Goal: Information Seeking & Learning: Learn about a topic

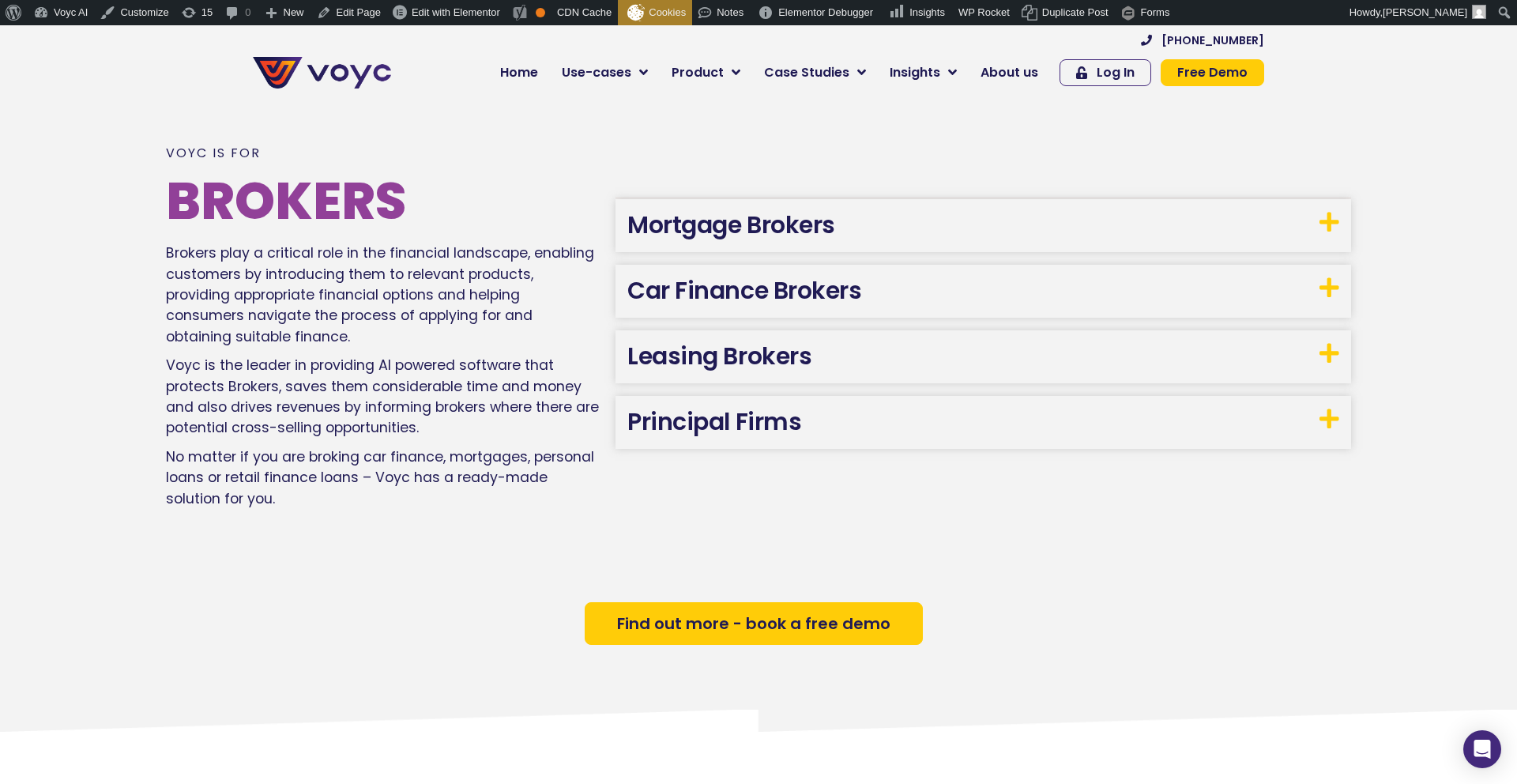
scroll to position [1032, 0]
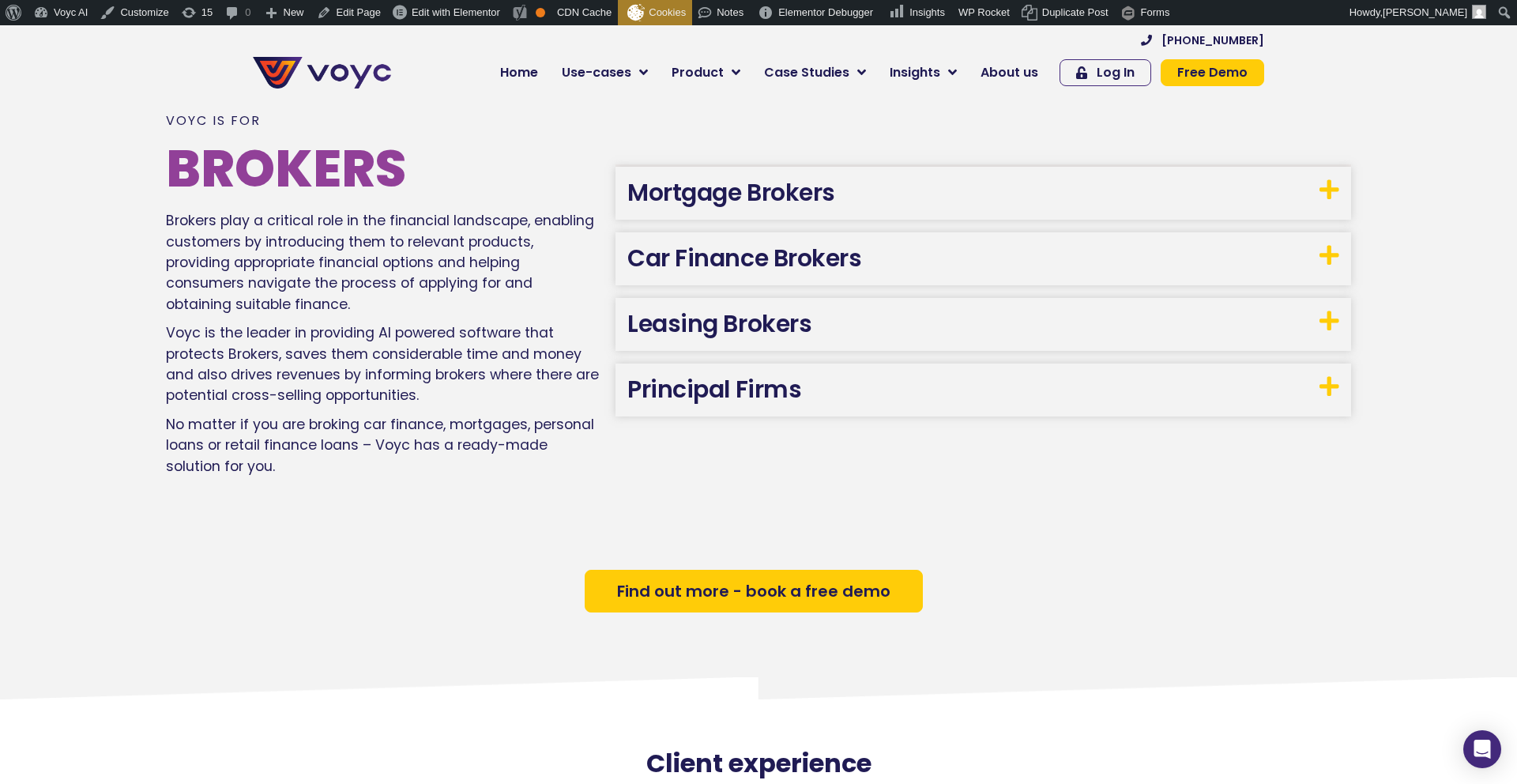
click at [716, 190] on link "Mortgage Brokers" at bounding box center [731, 192] width 208 height 34
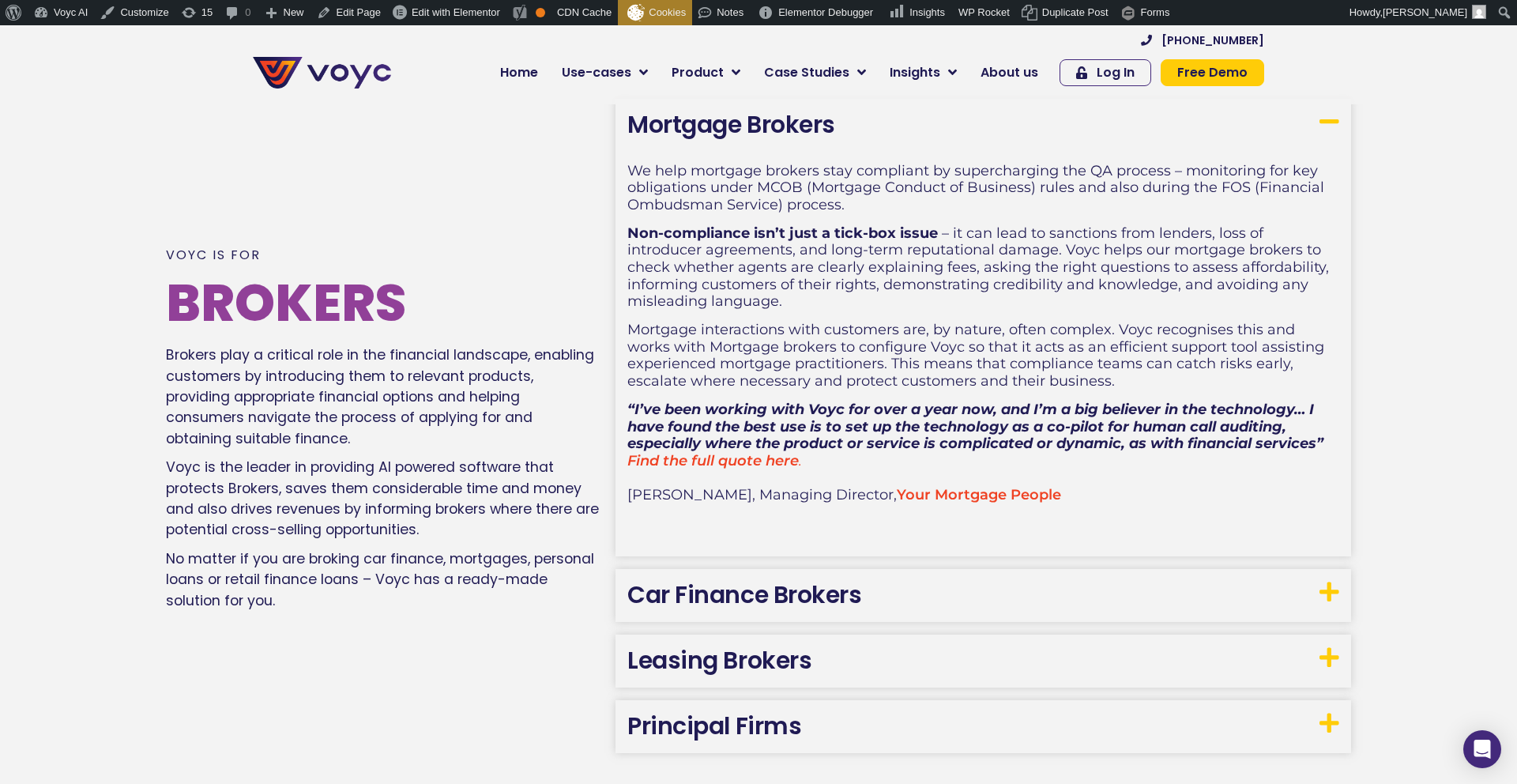
click at [679, 125] on link "Mortgage Brokers" at bounding box center [731, 124] width 208 height 34
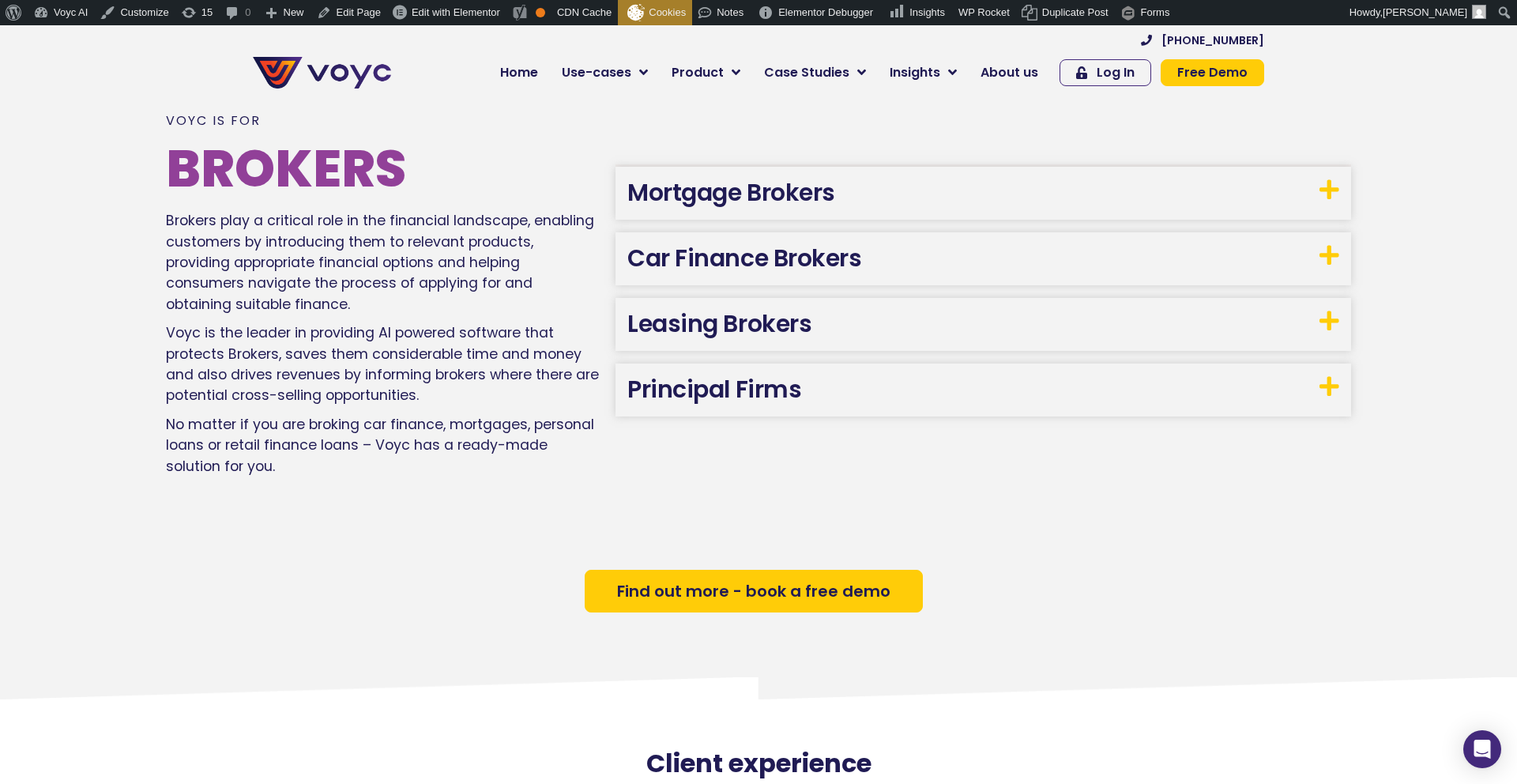
drag, startPoint x: 793, startPoint y: 485, endPoint x: 606, endPoint y: 286, distance: 273.1
click at [793, 485] on div "Voyc is for Brokers Brokers play a critical role in the financial landscape, en…" at bounding box center [758, 290] width 1185 height 524
click at [713, 334] on link "Leasing Brokers" at bounding box center [719, 324] width 184 height 34
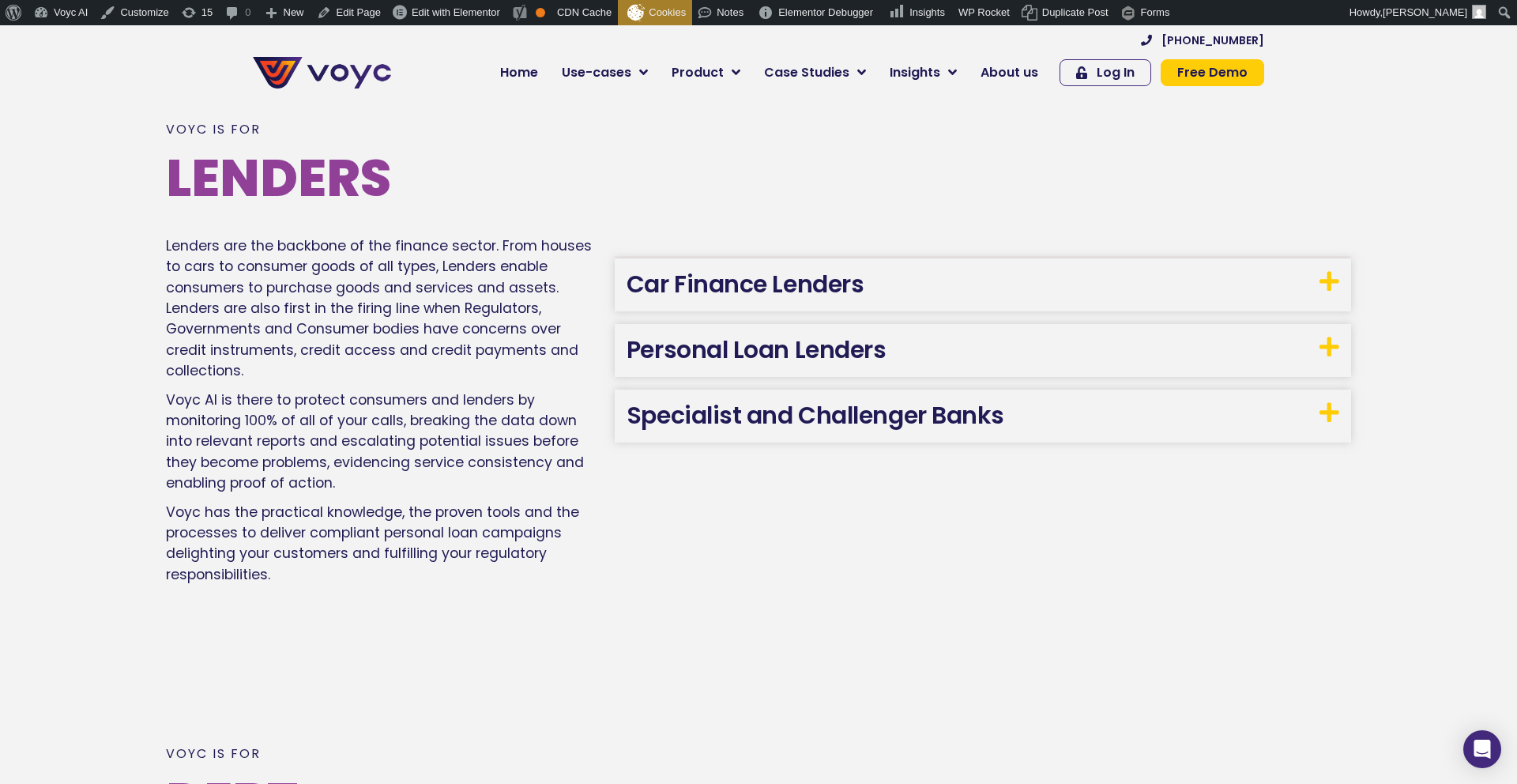
scroll to position [2252, 0]
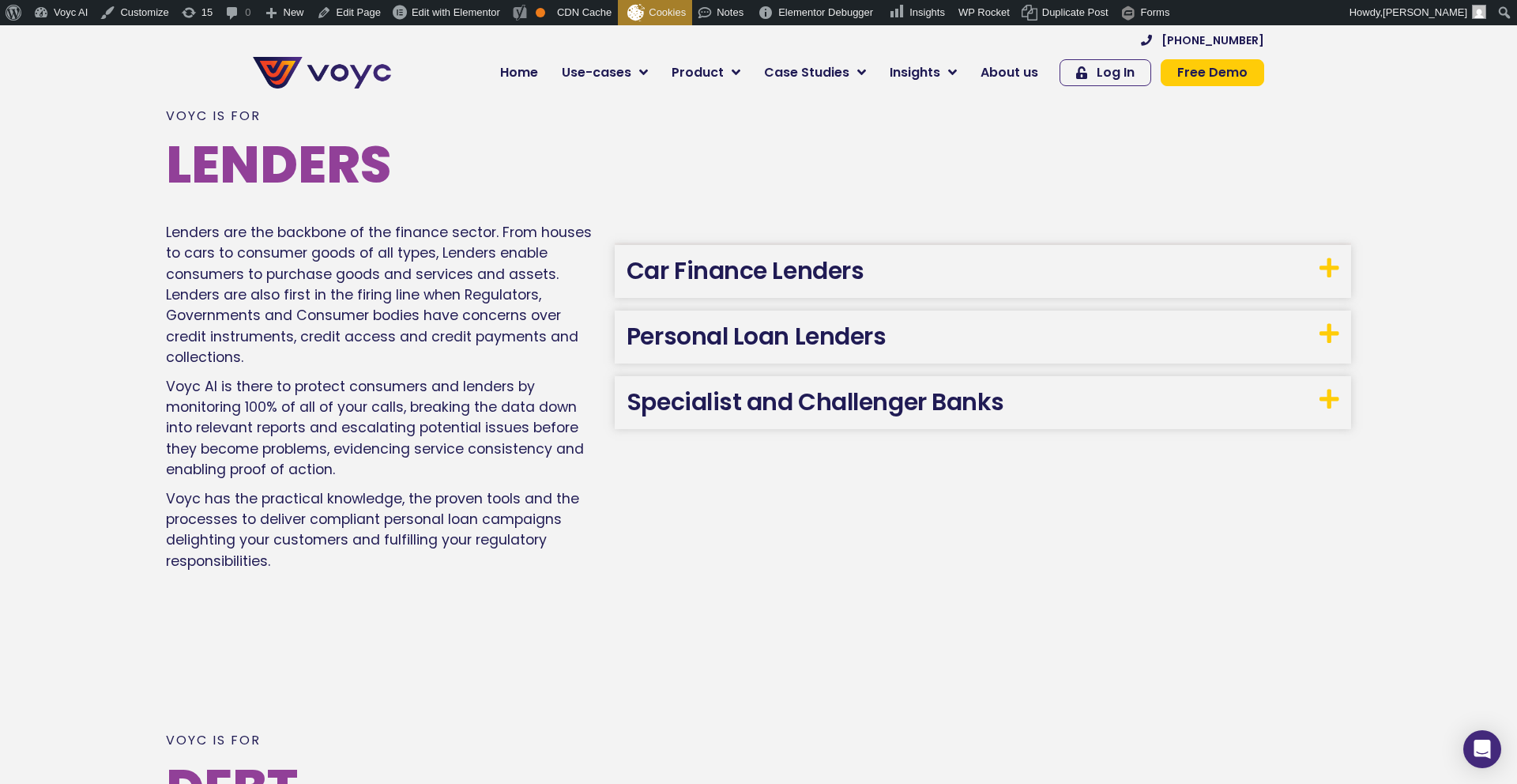
click at [672, 351] on link "Personal Loan Lenders" at bounding box center [756, 336] width 260 height 34
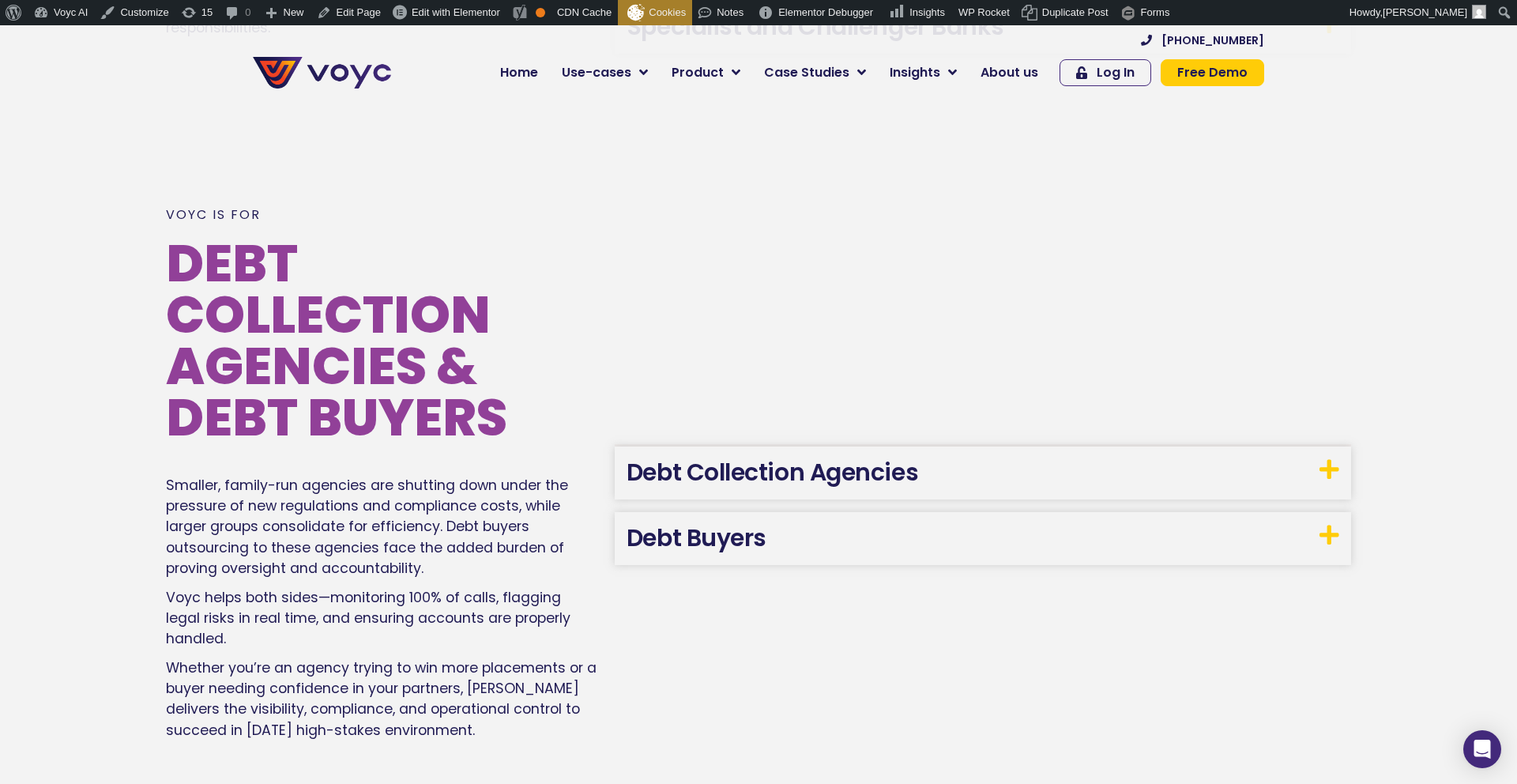
scroll to position [2939, 0]
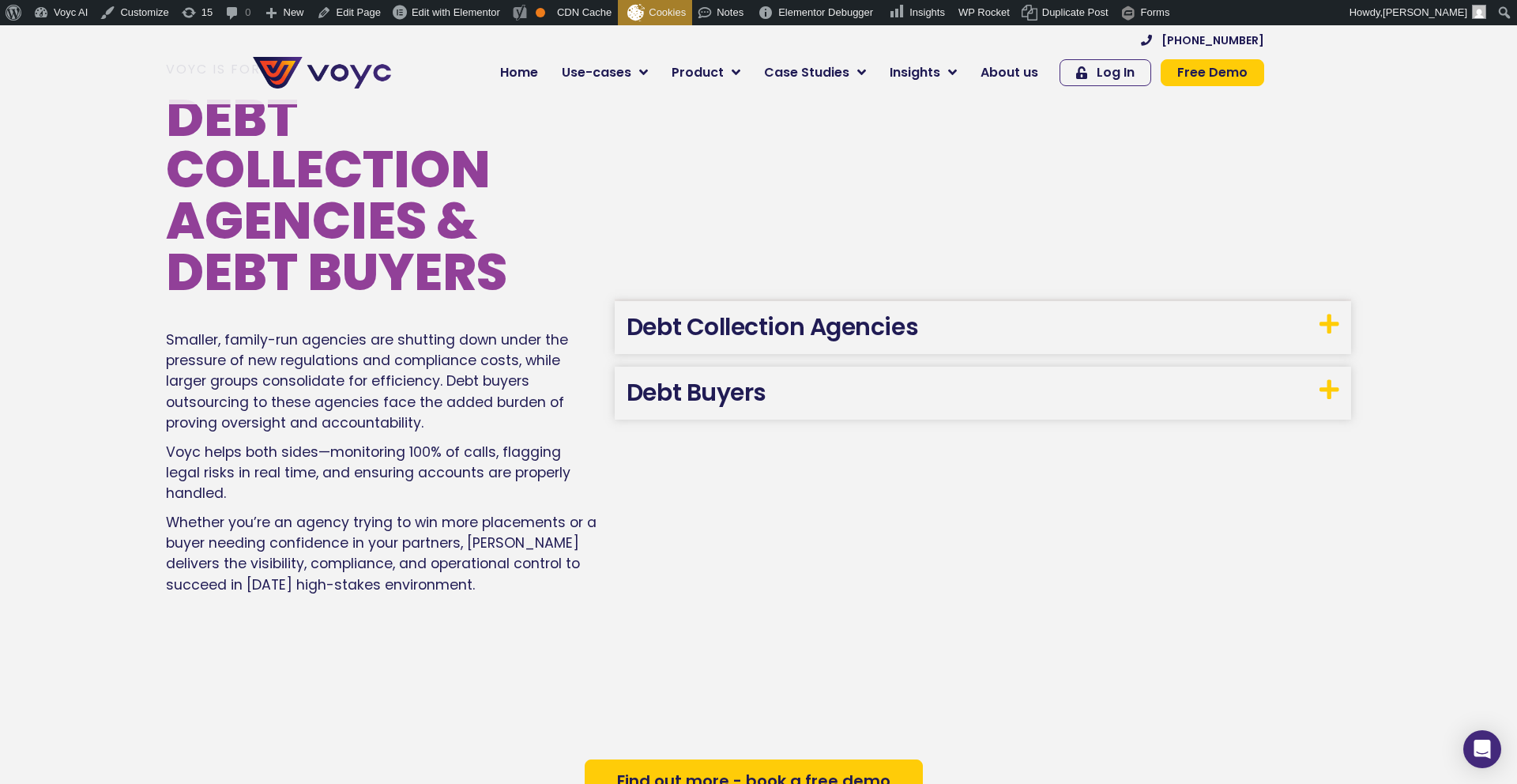
click at [689, 310] on link "Debt Collection Agencies" at bounding box center [772, 327] width 291 height 34
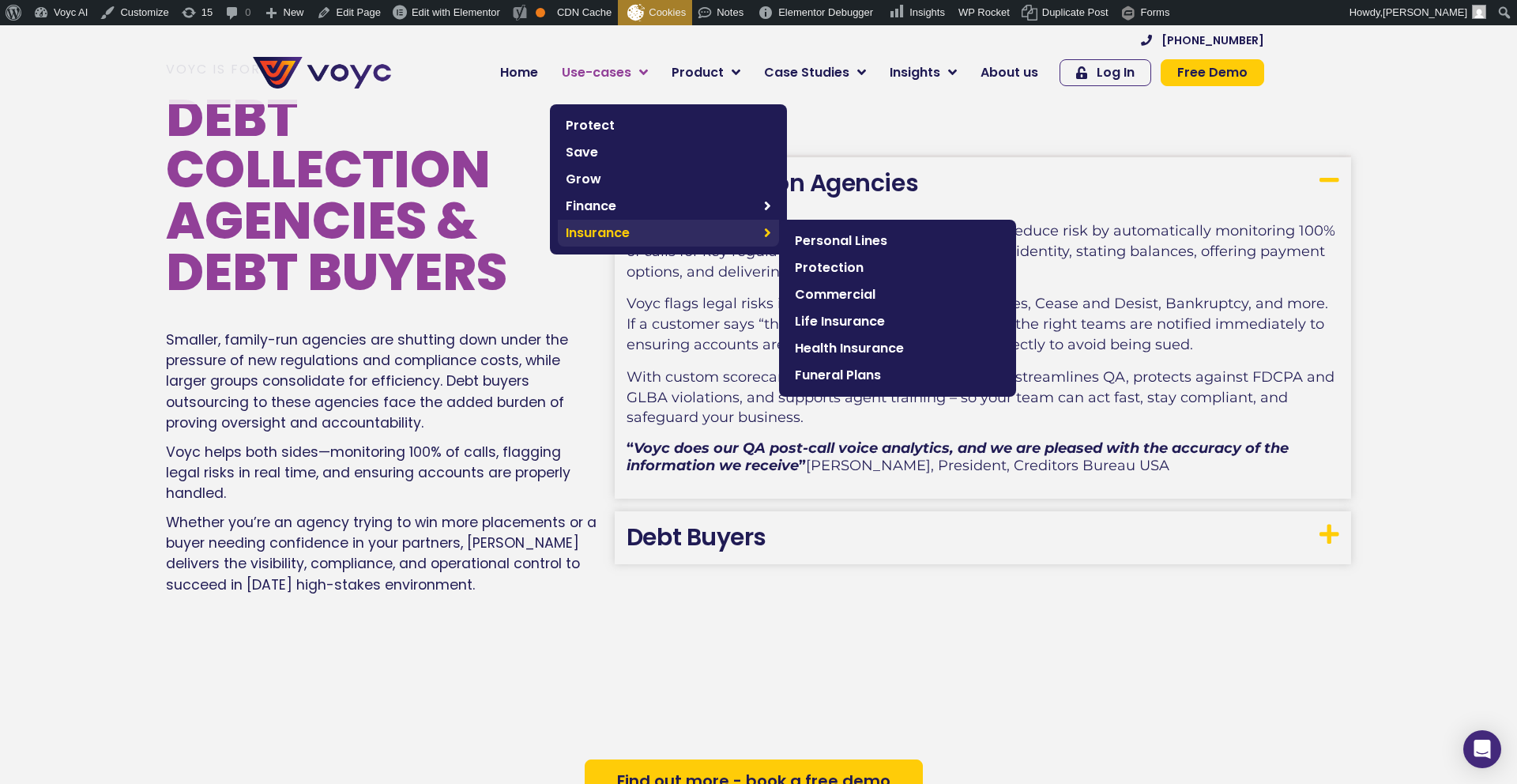
click at [713, 235] on span "Insurance" at bounding box center [661, 232] width 191 height 19
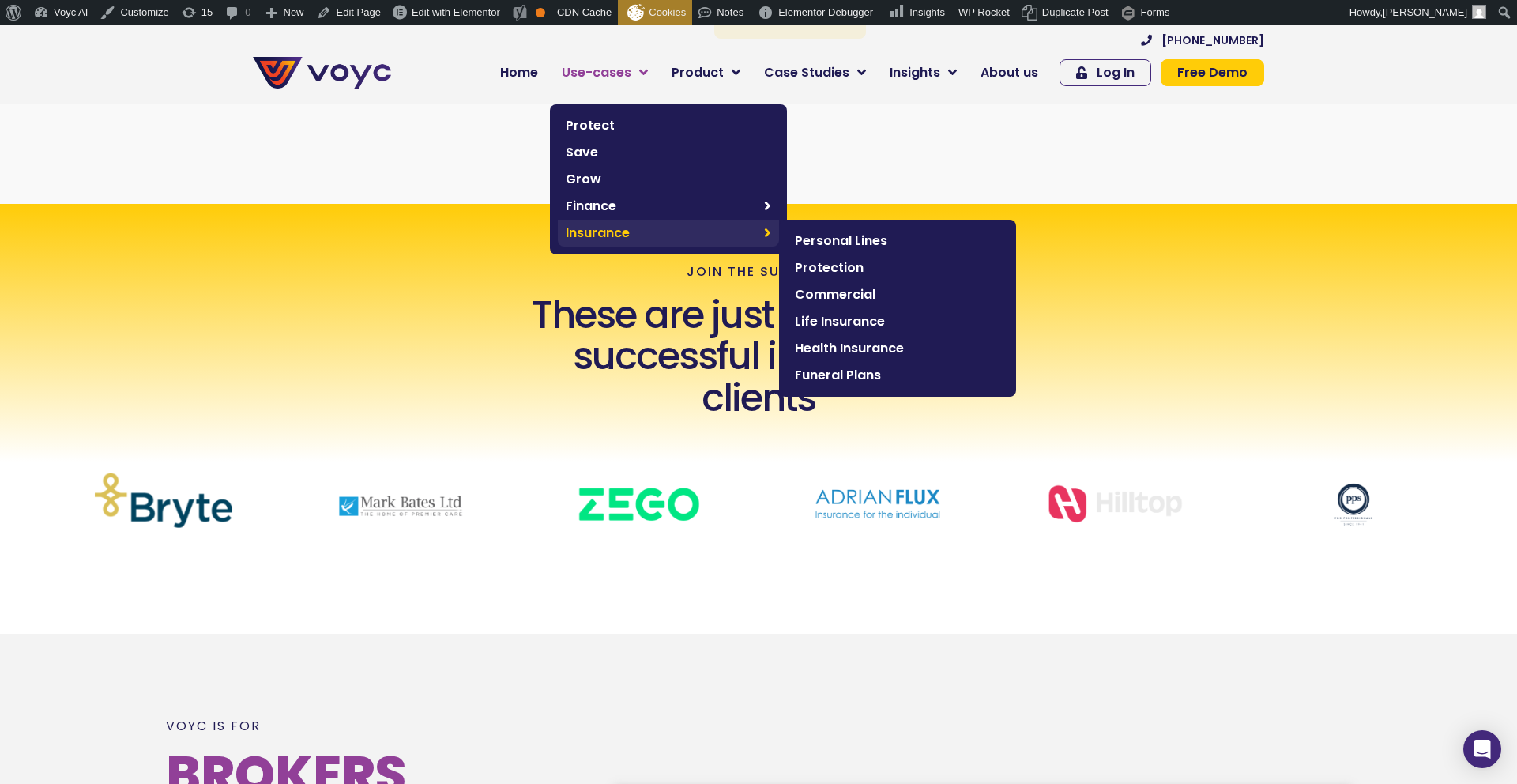
scroll to position [460, 0]
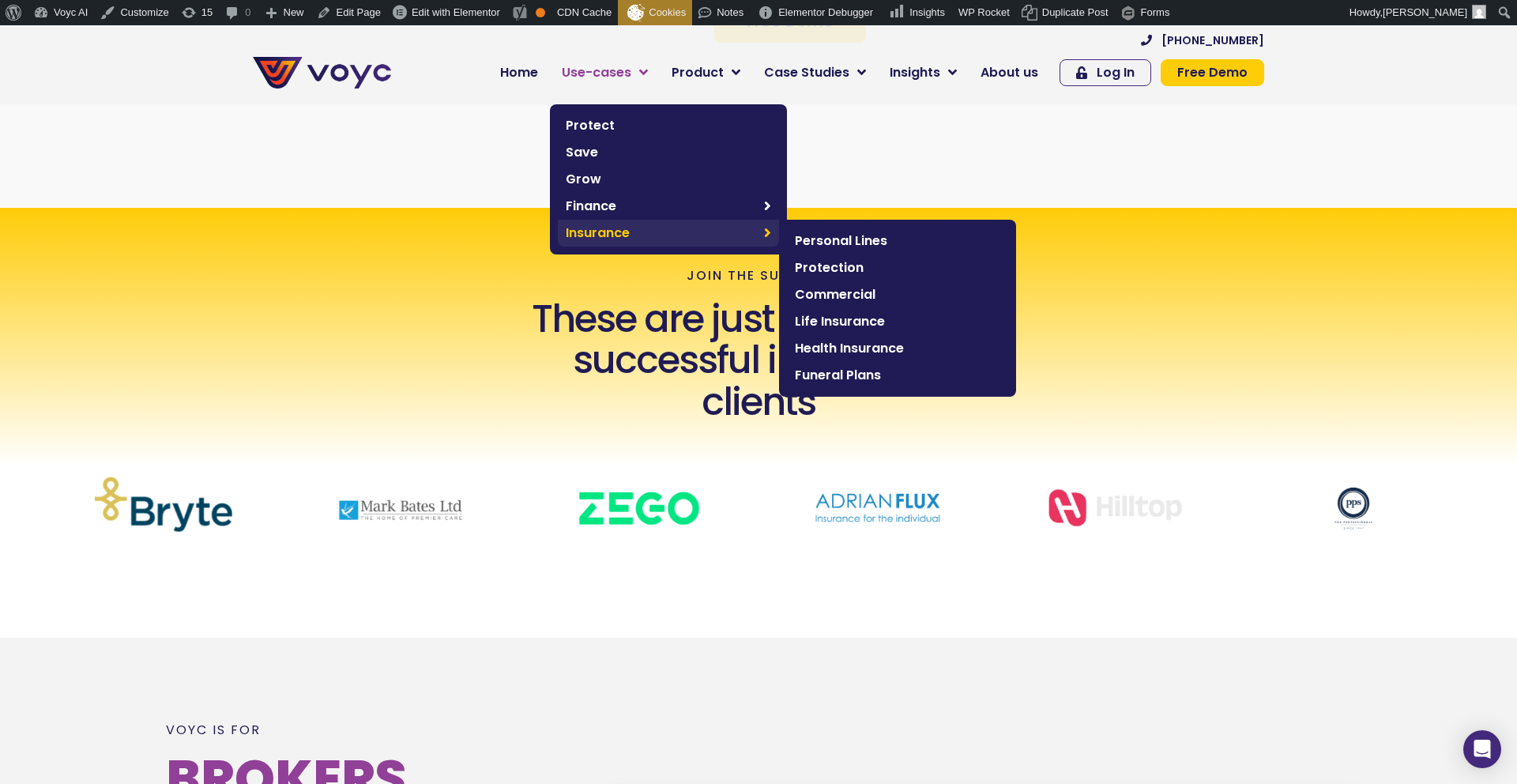
click at [593, 239] on span "Insurance" at bounding box center [661, 232] width 191 height 19
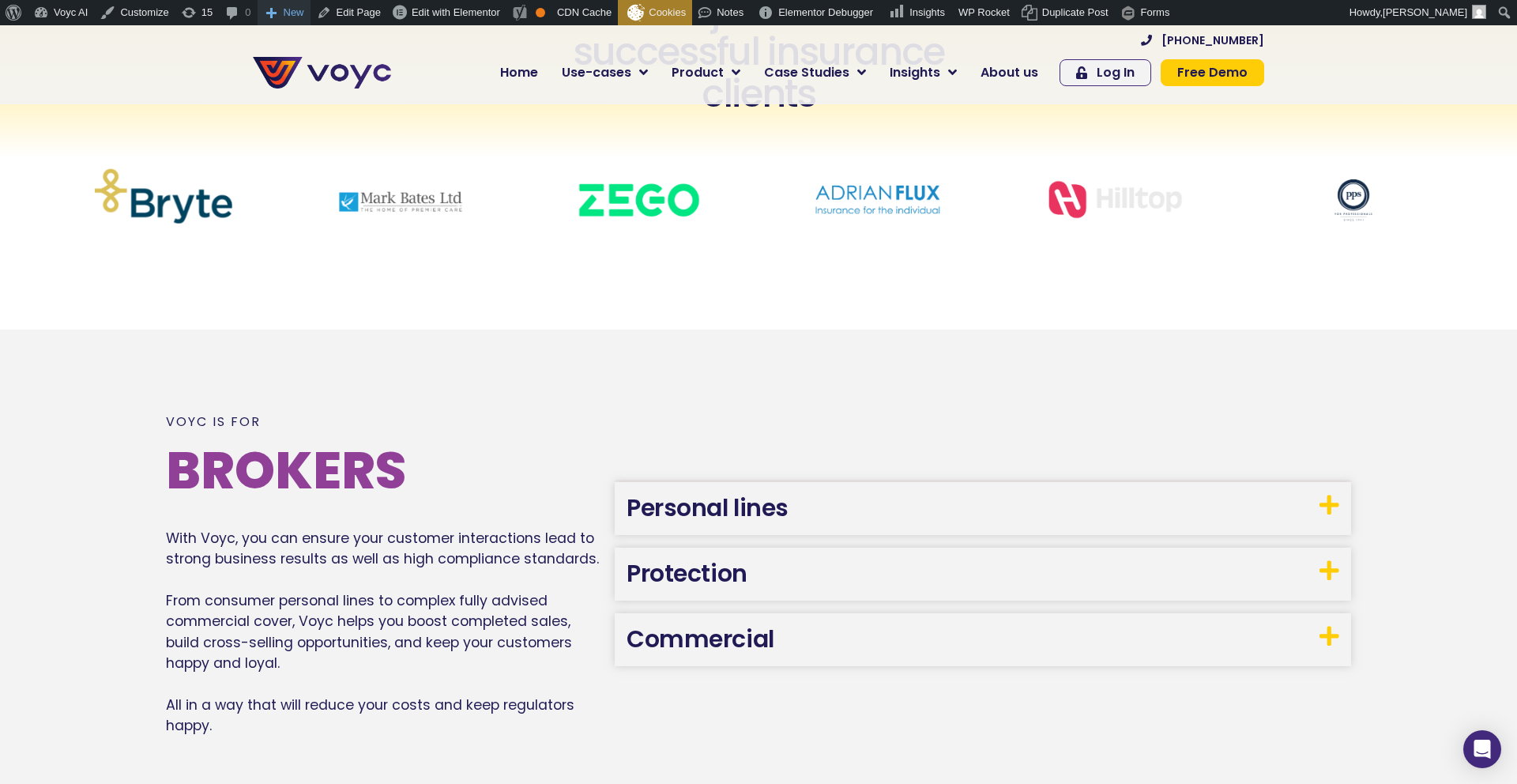
scroll to position [768, 0]
